Goal: Information Seeking & Learning: Understand process/instructions

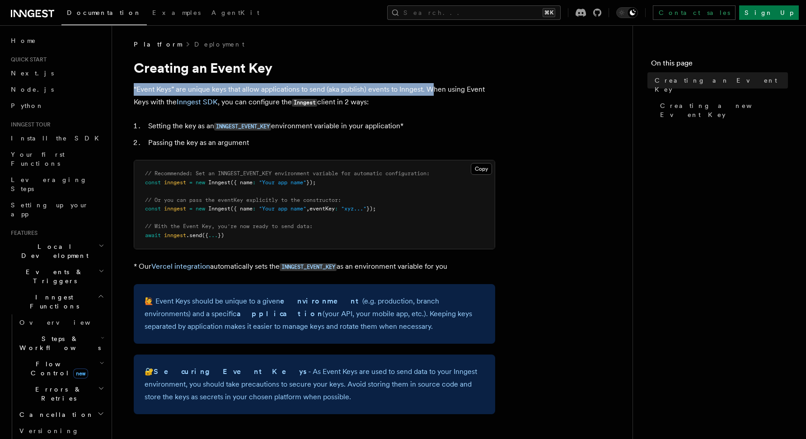
drag, startPoint x: 430, startPoint y: 90, endPoint x: 133, endPoint y: 85, distance: 297.6
drag, startPoint x: 131, startPoint y: 84, endPoint x: 406, endPoint y: 87, distance: 274.6
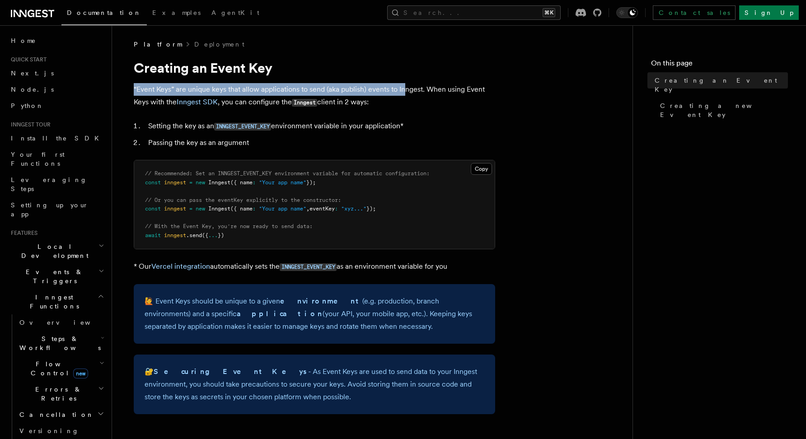
drag, startPoint x: 426, startPoint y: 89, endPoint x: 436, endPoint y: 99, distance: 14.4
click at [436, 99] on p "“Event Keys” are unique keys that allow applications to send (aka publish) even…" at bounding box center [314, 96] width 361 height 26
click at [394, 106] on p "“Event Keys” are unique keys that allow applications to send (aka publish) even…" at bounding box center [314, 96] width 361 height 26
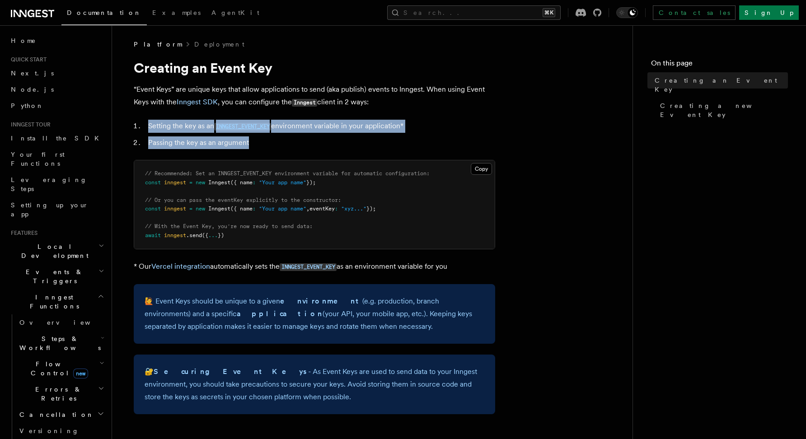
drag, startPoint x: 266, startPoint y: 143, endPoint x: 136, endPoint y: 131, distance: 131.1
click at [136, 131] on ol "Setting the key as an INNGEST_EVENT_KEY environment variable in your applicatio…" at bounding box center [314, 134] width 361 height 29
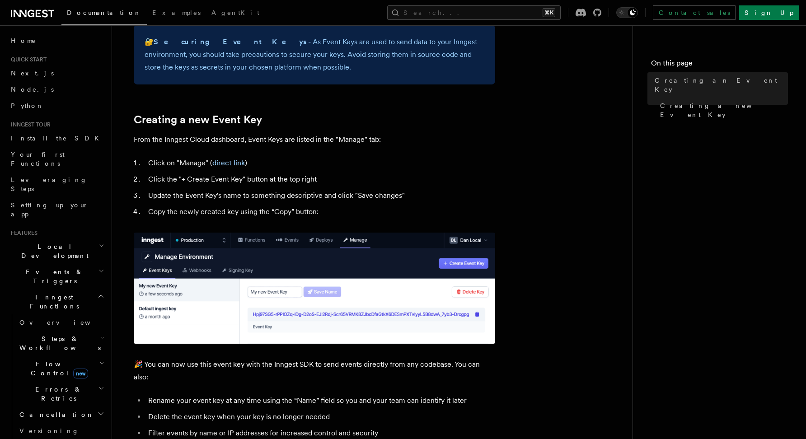
scroll to position [339, 0]
